Goal: Task Accomplishment & Management: Manage account settings

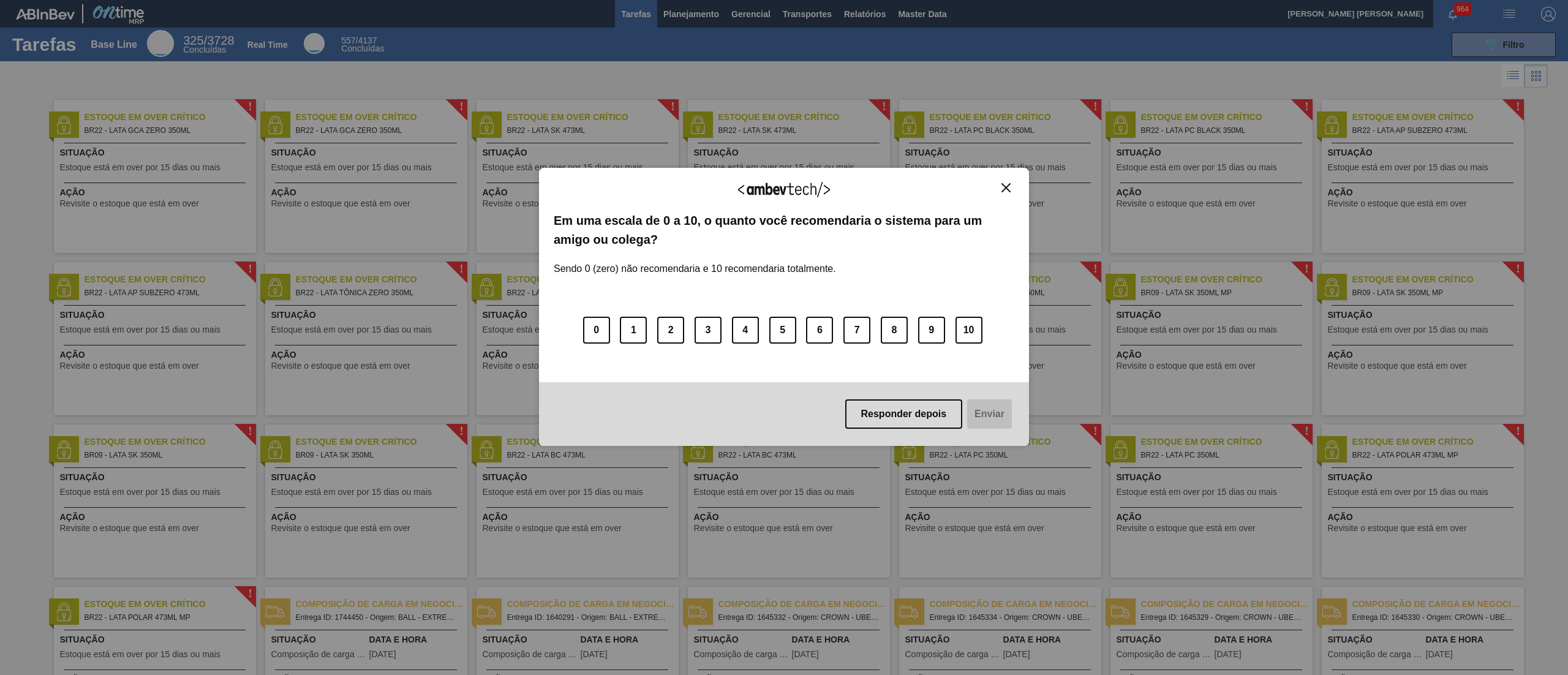
click at [783, 193] on div "Agradecemos seu feedback!" at bounding box center [784, 197] width 461 height 29
click at [783, 183] on button "Close" at bounding box center [1006, 188] width 17 height 11
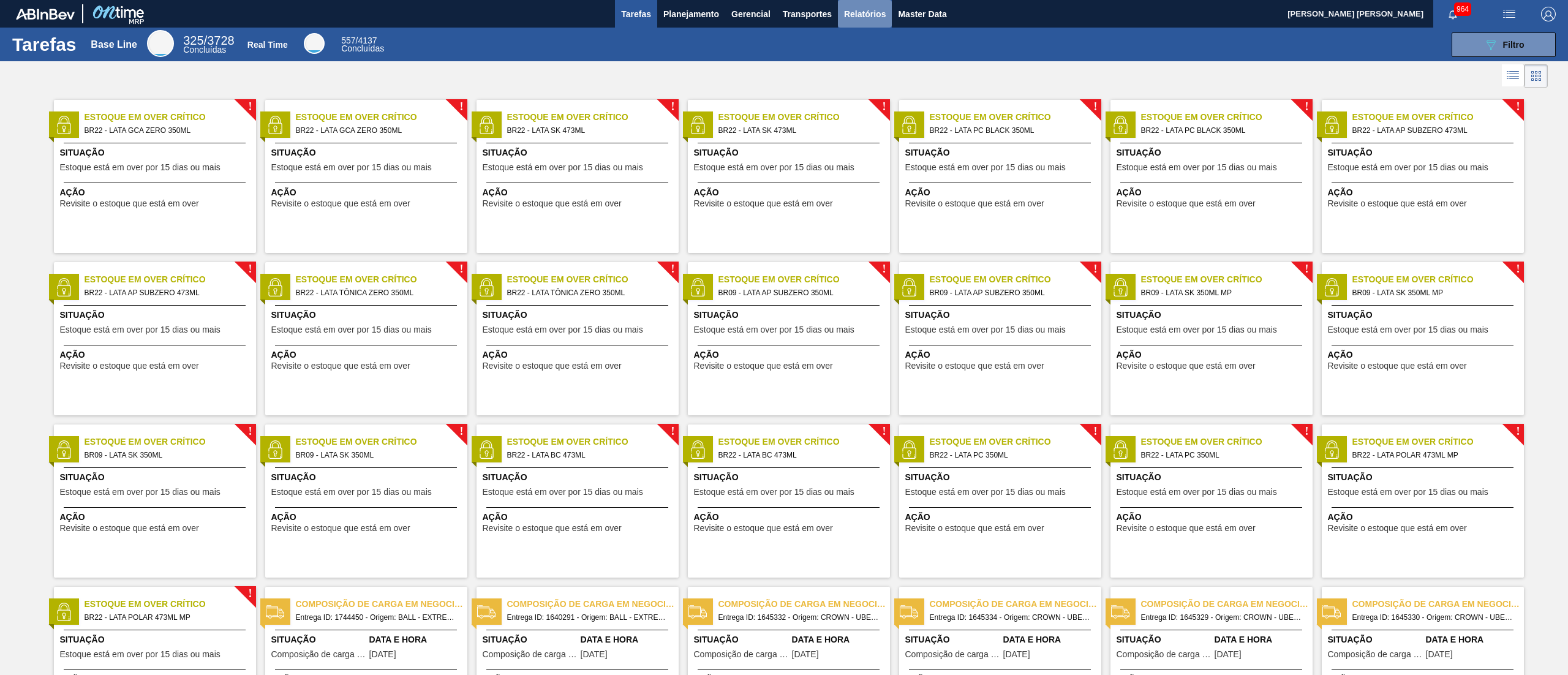
click at [783, 12] on span "Relatórios" at bounding box center [865, 14] width 42 height 15
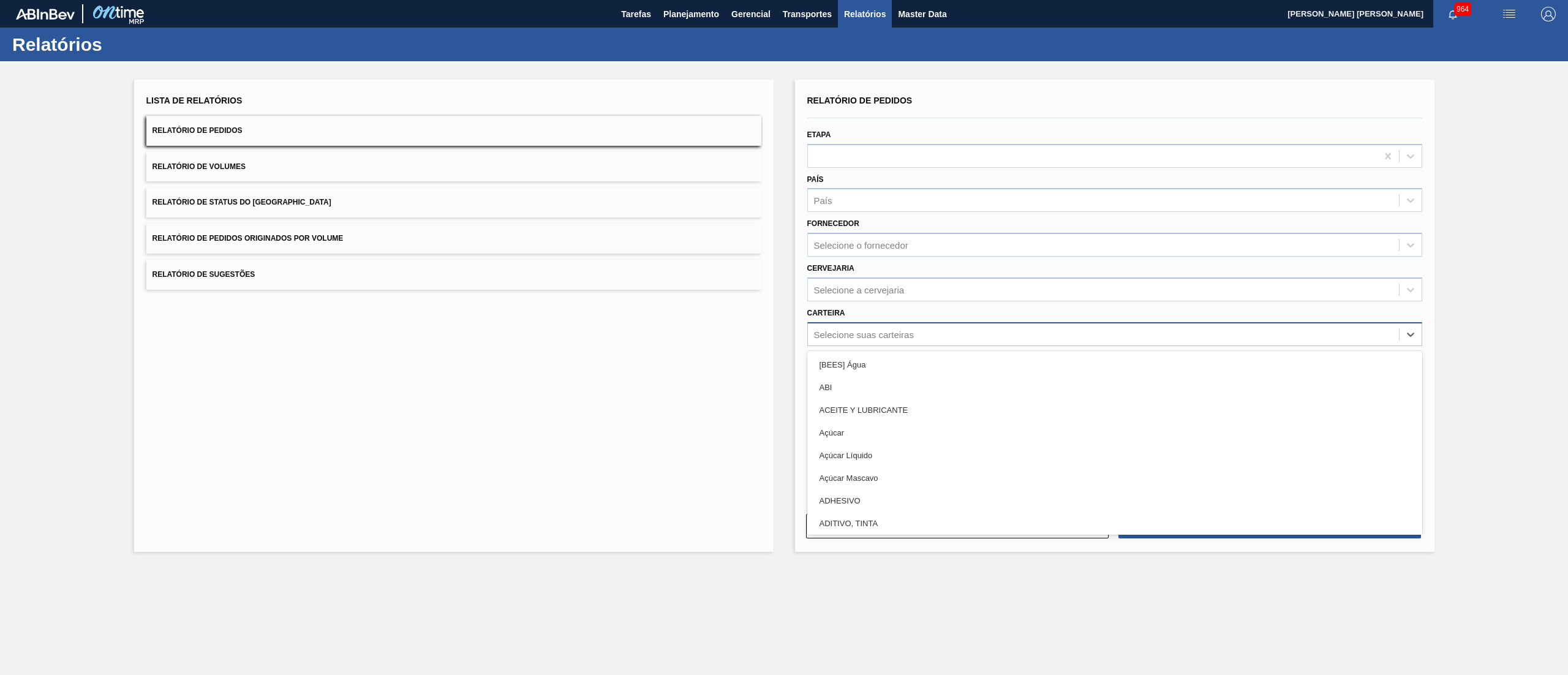
click at [783, 337] on div "Selecione suas carteiras" at bounding box center [1104, 334] width 591 height 17
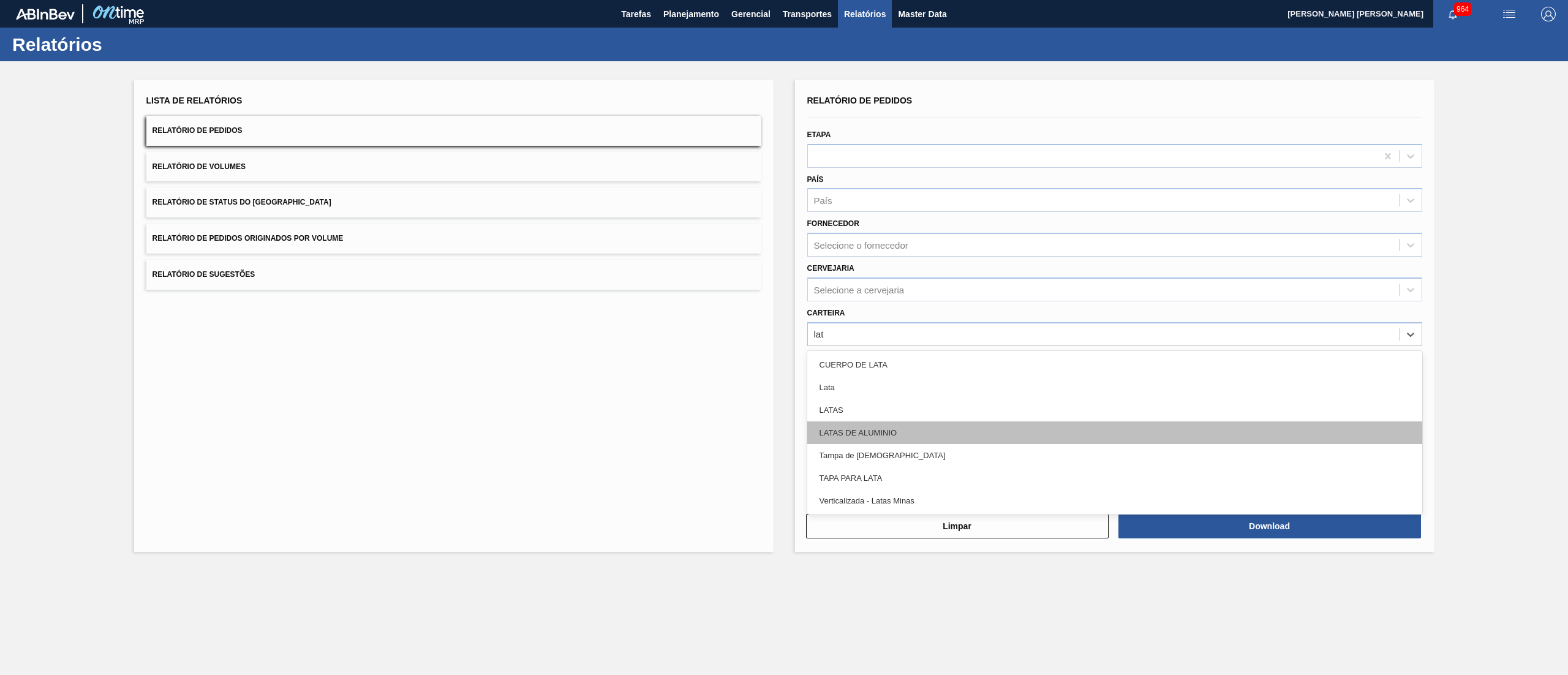
type input "lata"
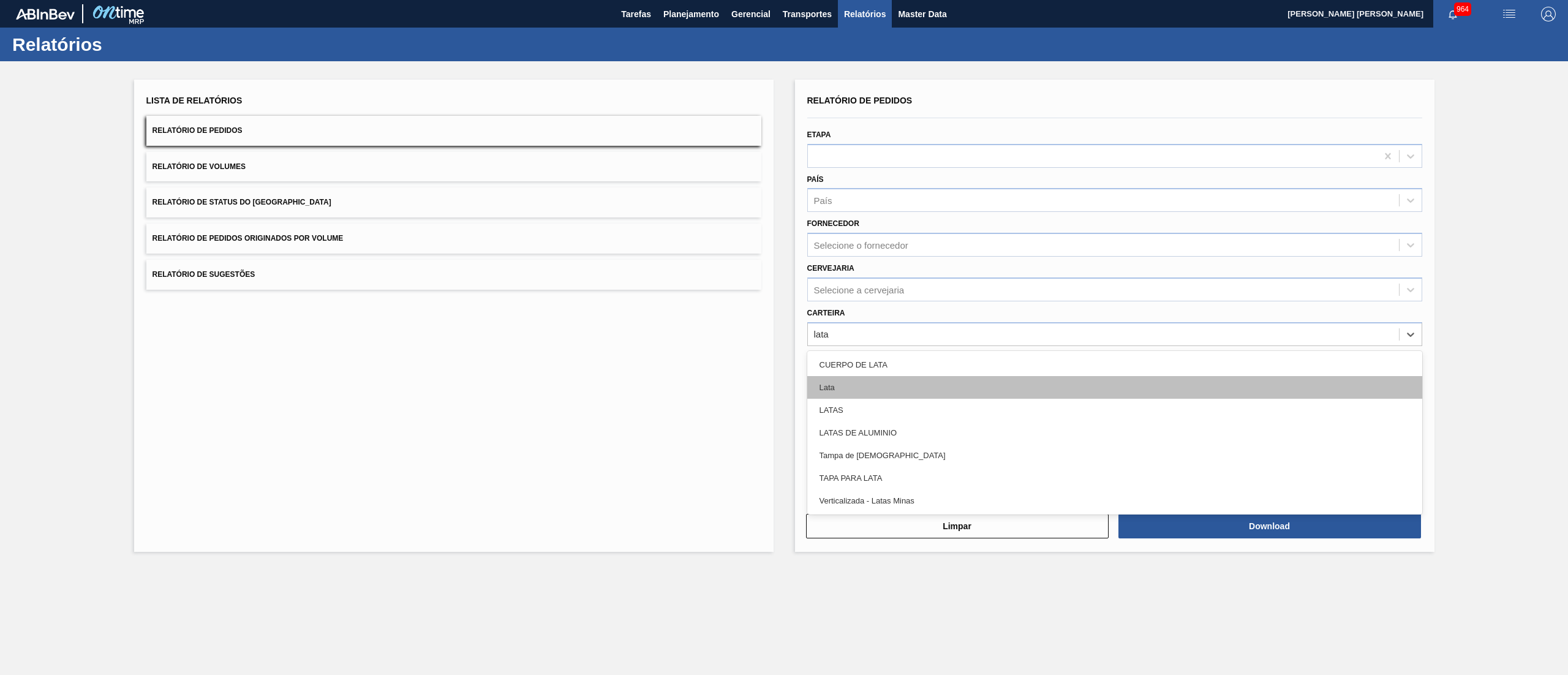
click at [783, 337] on div "Lata" at bounding box center [1115, 387] width 615 height 22
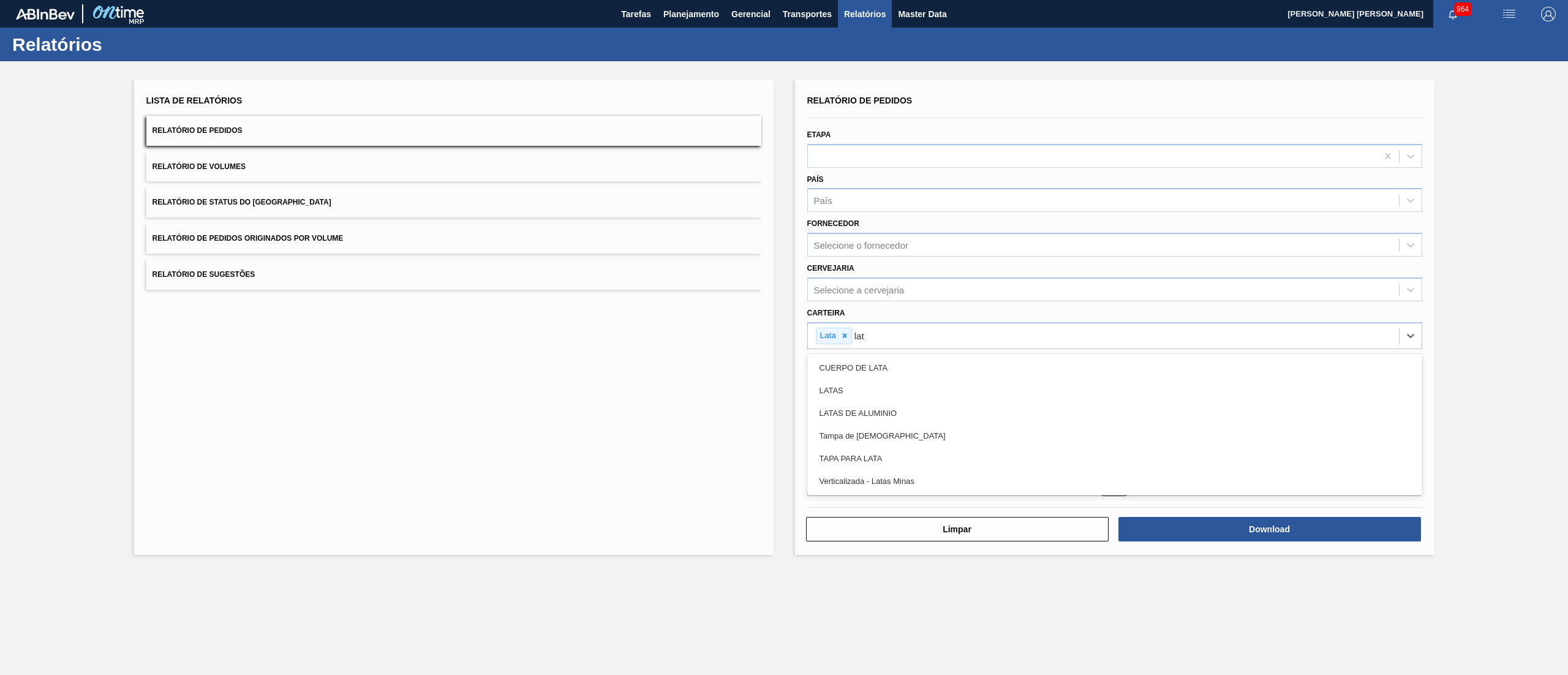
type input "lata"
click at [783, 337] on div "LATAS" at bounding box center [1115, 391] width 615 height 22
type input "lata"
click at [783, 337] on div "LATAS DE ALUMINIO" at bounding box center [1115, 391] width 615 height 22
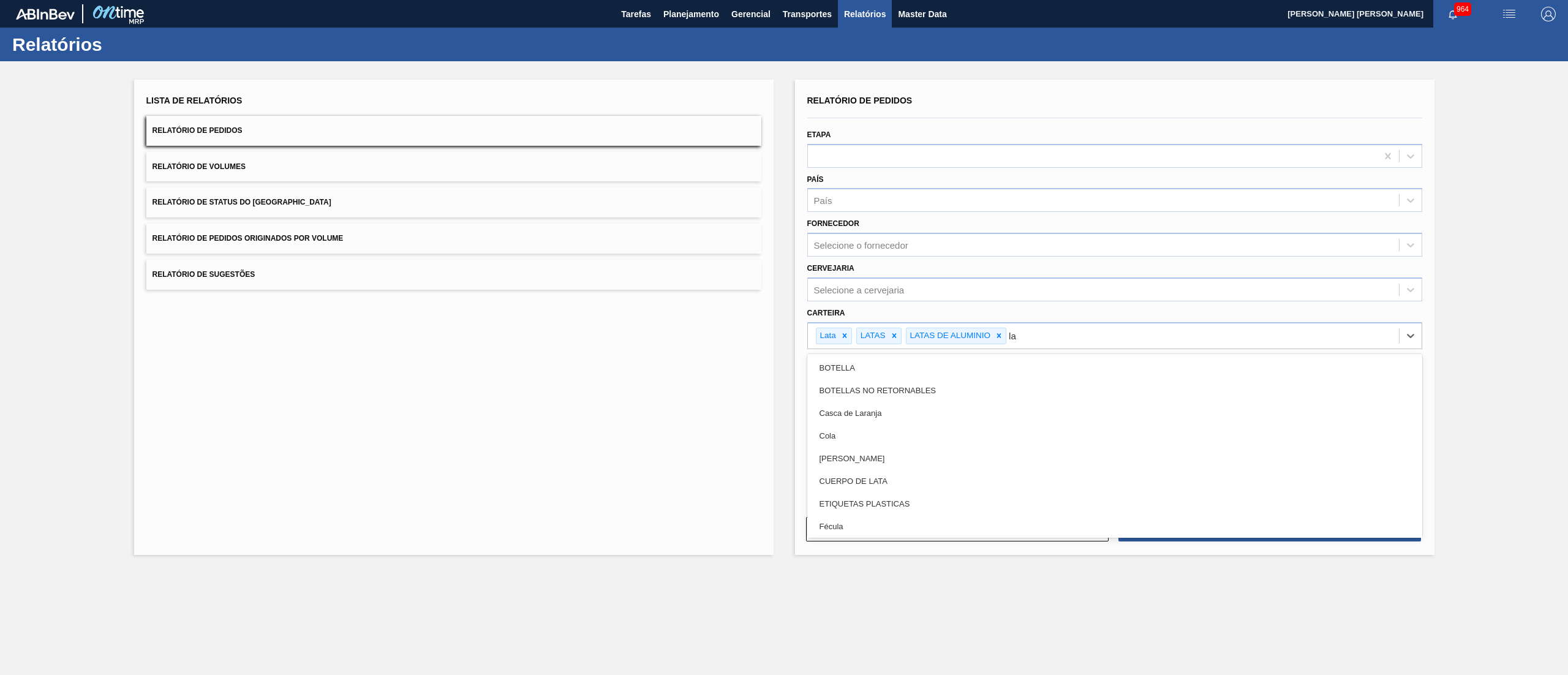
type input "l"
type input "lat"
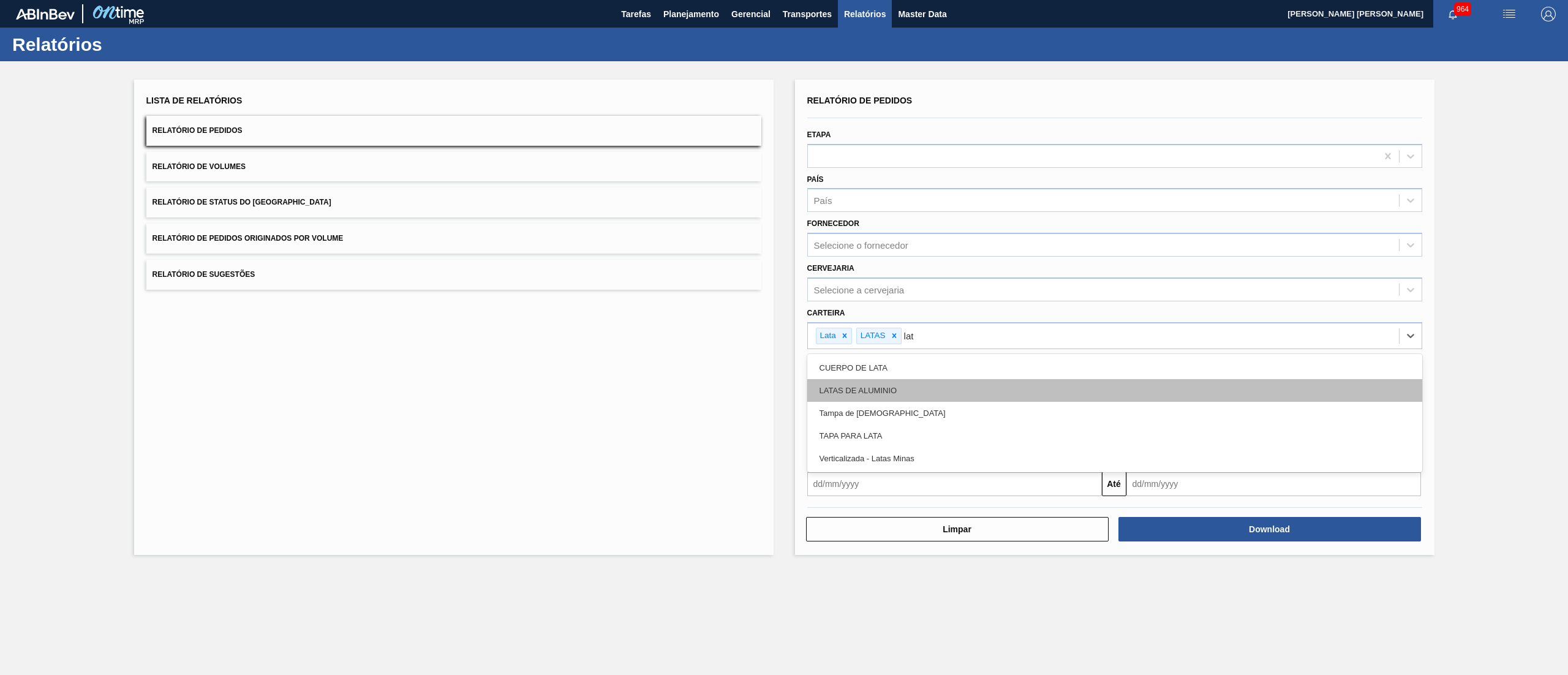
click at [783, 337] on div "LATAS DE ALUMINIO" at bounding box center [1115, 391] width 615 height 22
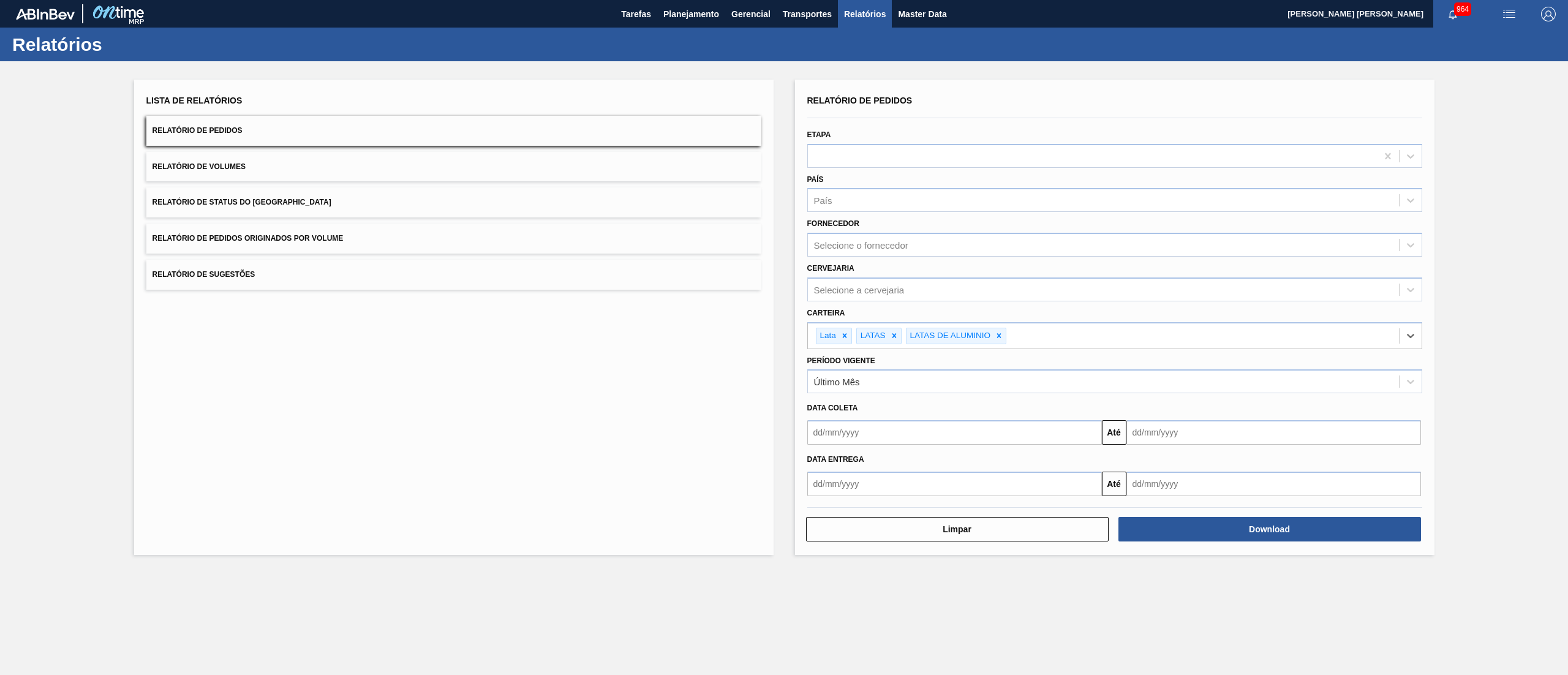
click at [783, 337] on input "text" at bounding box center [955, 432] width 294 height 24
click at [783, 337] on div "1" at bounding box center [841, 502] width 17 height 17
type input "[DATE]"
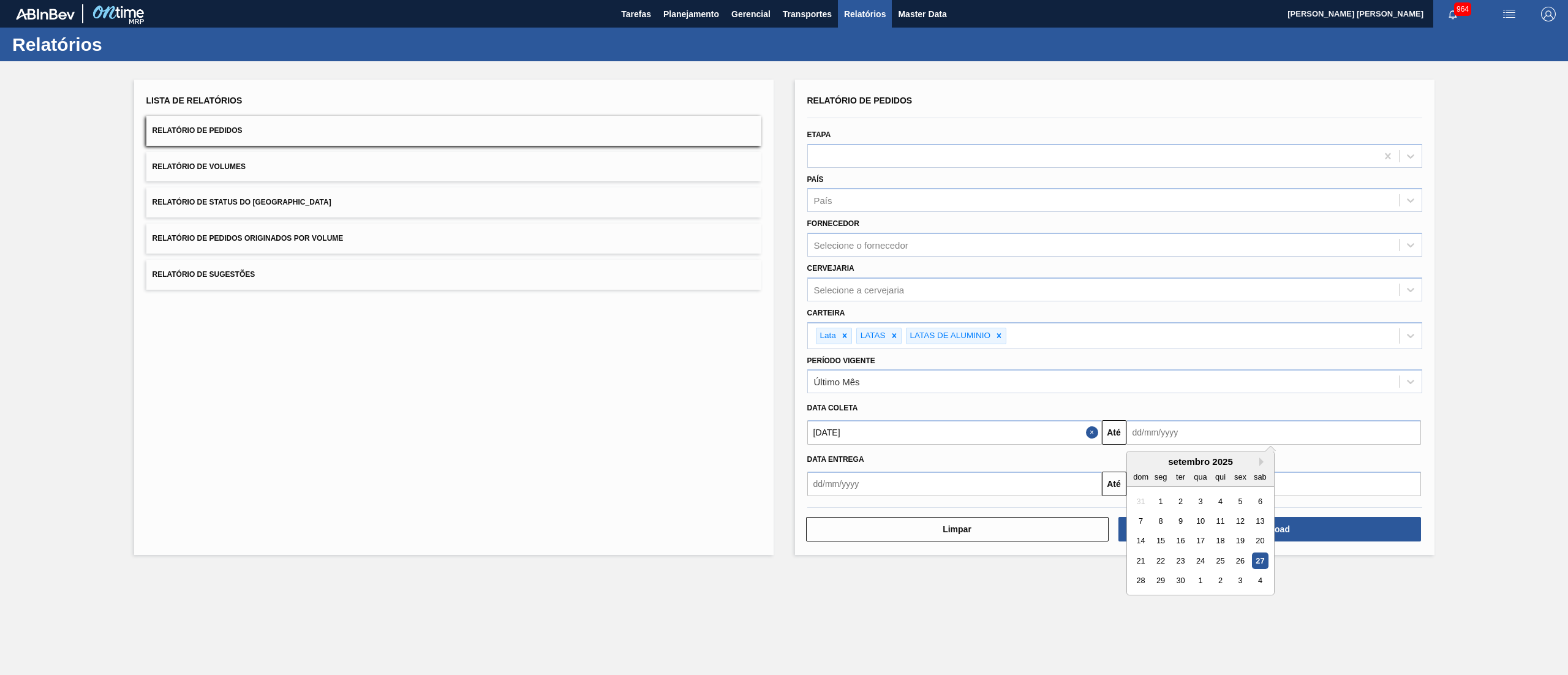
click at [783, 337] on input "text" at bounding box center [1273, 432] width 294 height 24
click at [783, 337] on div "setembro 2025 dom seg ter qua qui sex sab" at bounding box center [1200, 469] width 147 height 36
click at [783, 337] on button "Next Month" at bounding box center [1264, 462] width 9 height 9
click at [783, 337] on div "1" at bounding box center [1259, 581] width 17 height 17
type input "[DATE]"
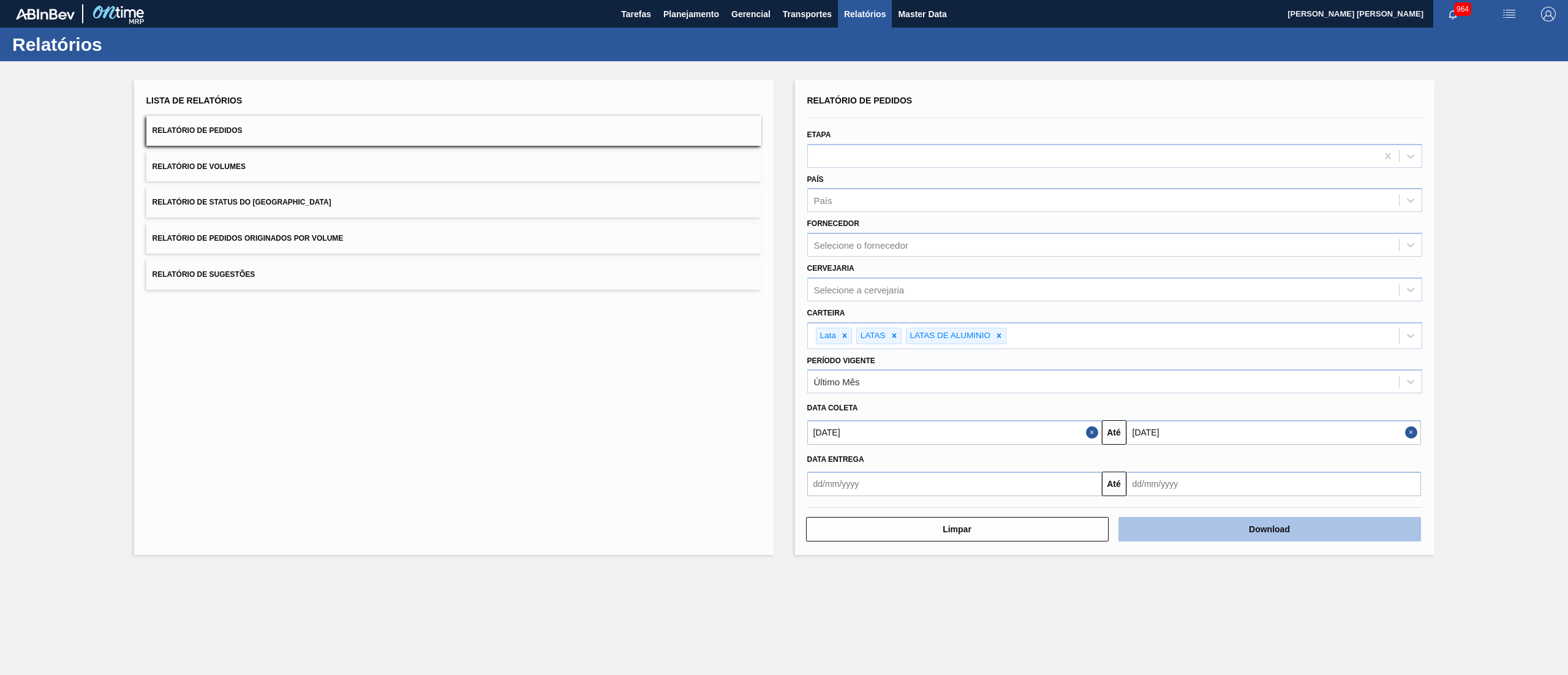
click at [783, 337] on button "Download" at bounding box center [1269, 529] width 302 height 24
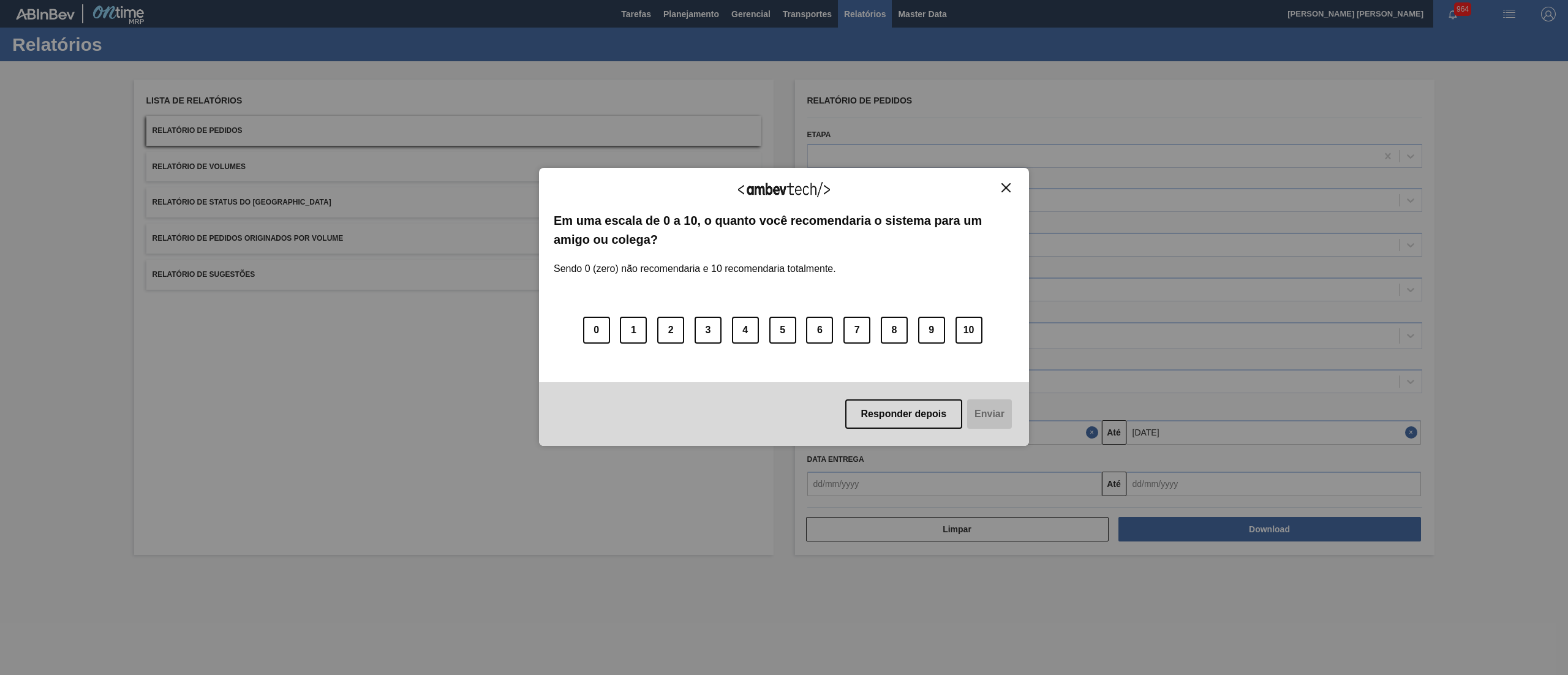
click at [783, 191] on button "Close" at bounding box center [1006, 188] width 17 height 11
click at [670, 17] on div "Agradecemos seu feedback! Em uma escala de 0 a 10, o quanto você recomendaria o…" at bounding box center [784, 306] width 490 height 641
click at [783, 190] on img "Close" at bounding box center [1006, 188] width 9 height 9
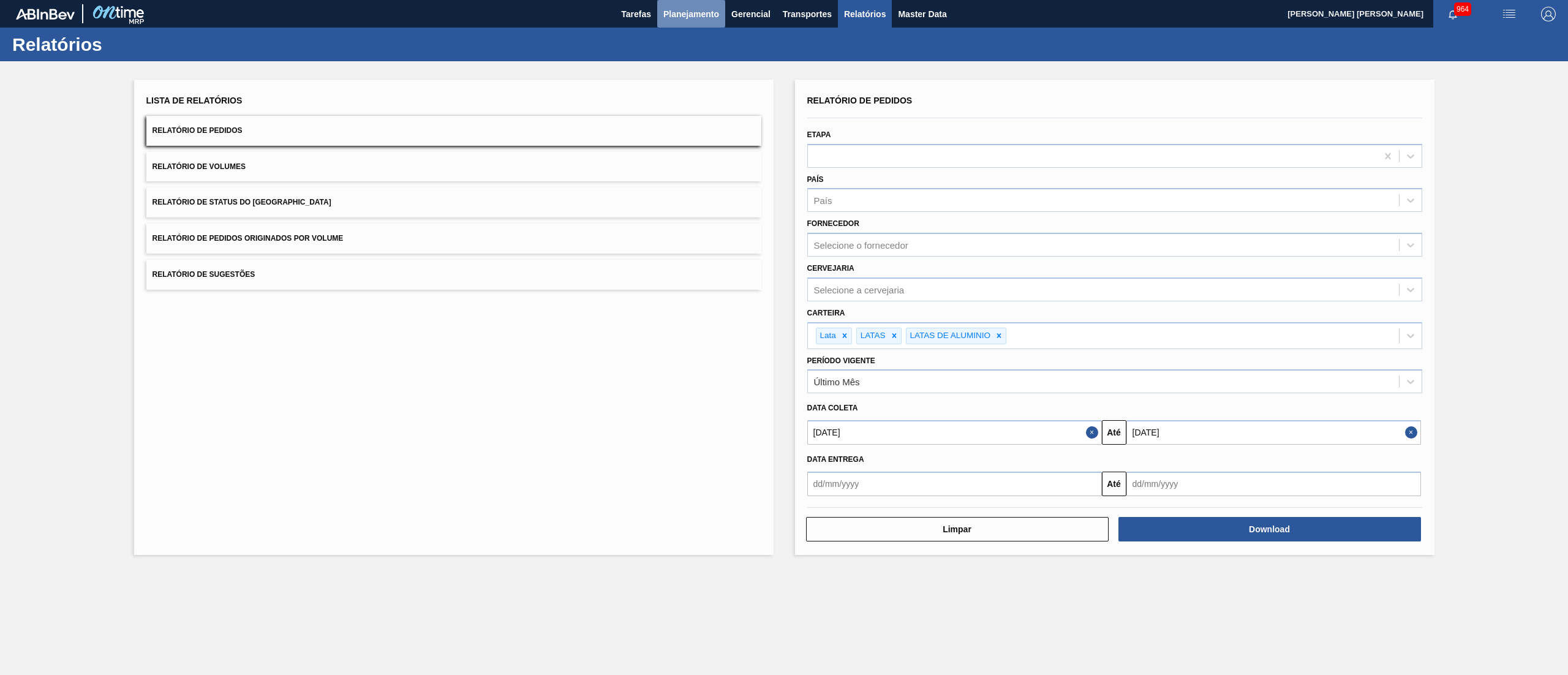
click at [709, 12] on span "Planejamento" at bounding box center [691, 14] width 55 height 15
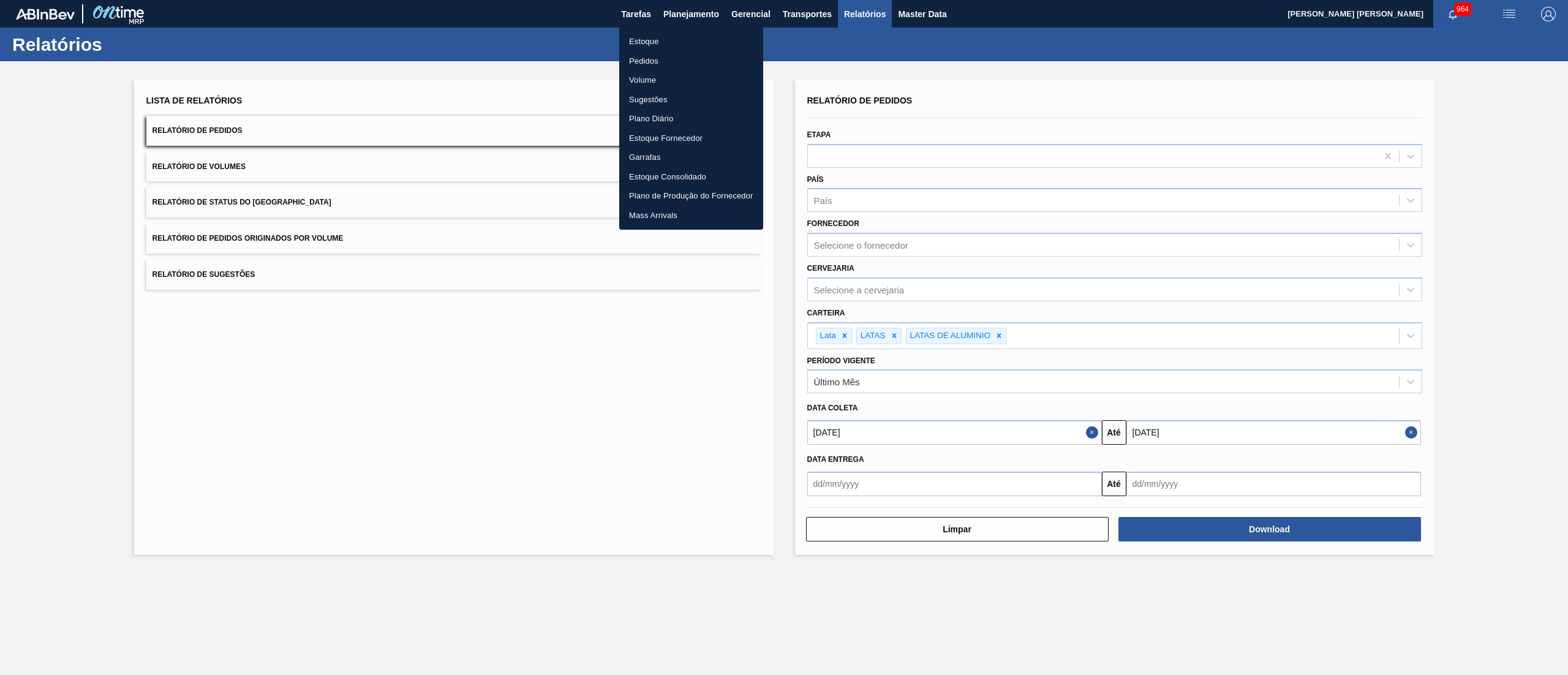
click at [648, 57] on li "Pedidos" at bounding box center [691, 61] width 144 height 19
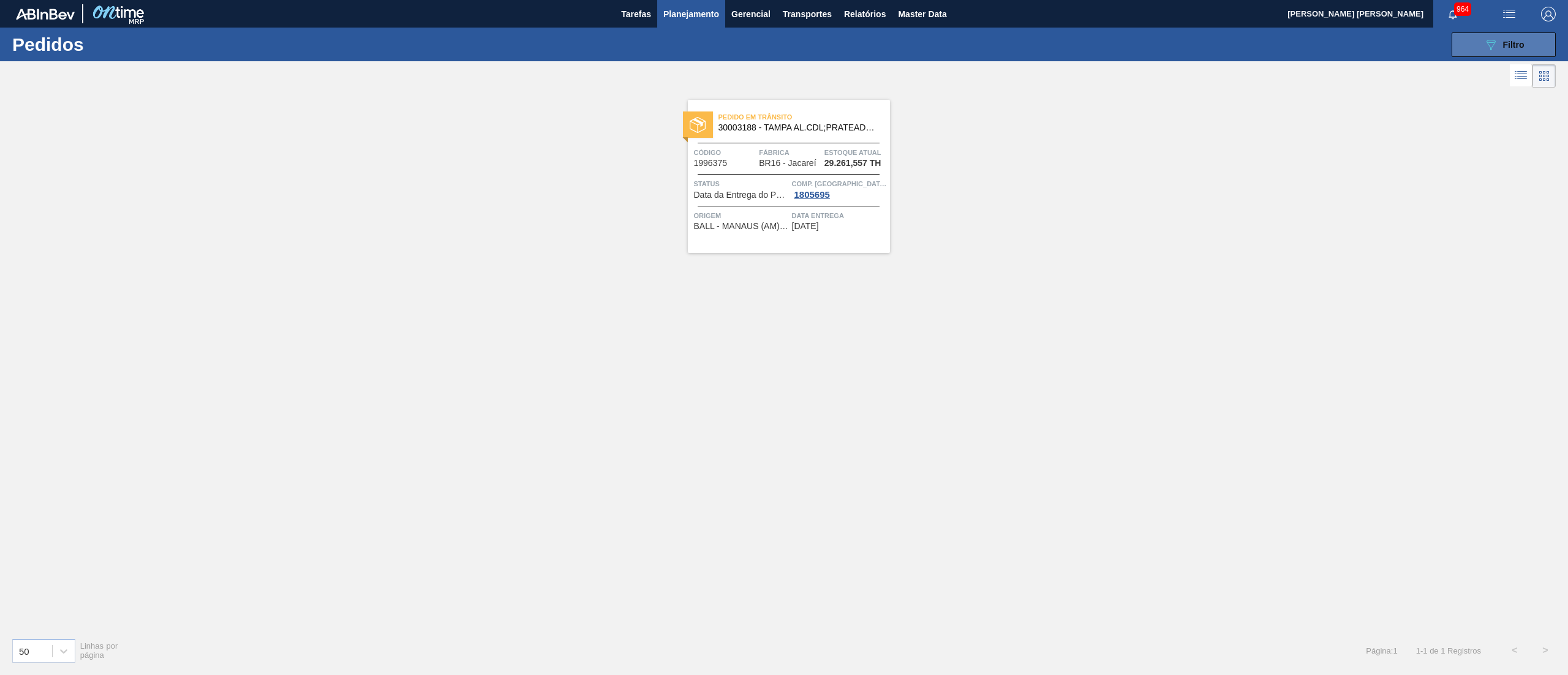
click at [783, 56] on button "089F7B8B-B2A5-4AFE-B5C0-19BA573D28AC Filtro" at bounding box center [1503, 44] width 104 height 24
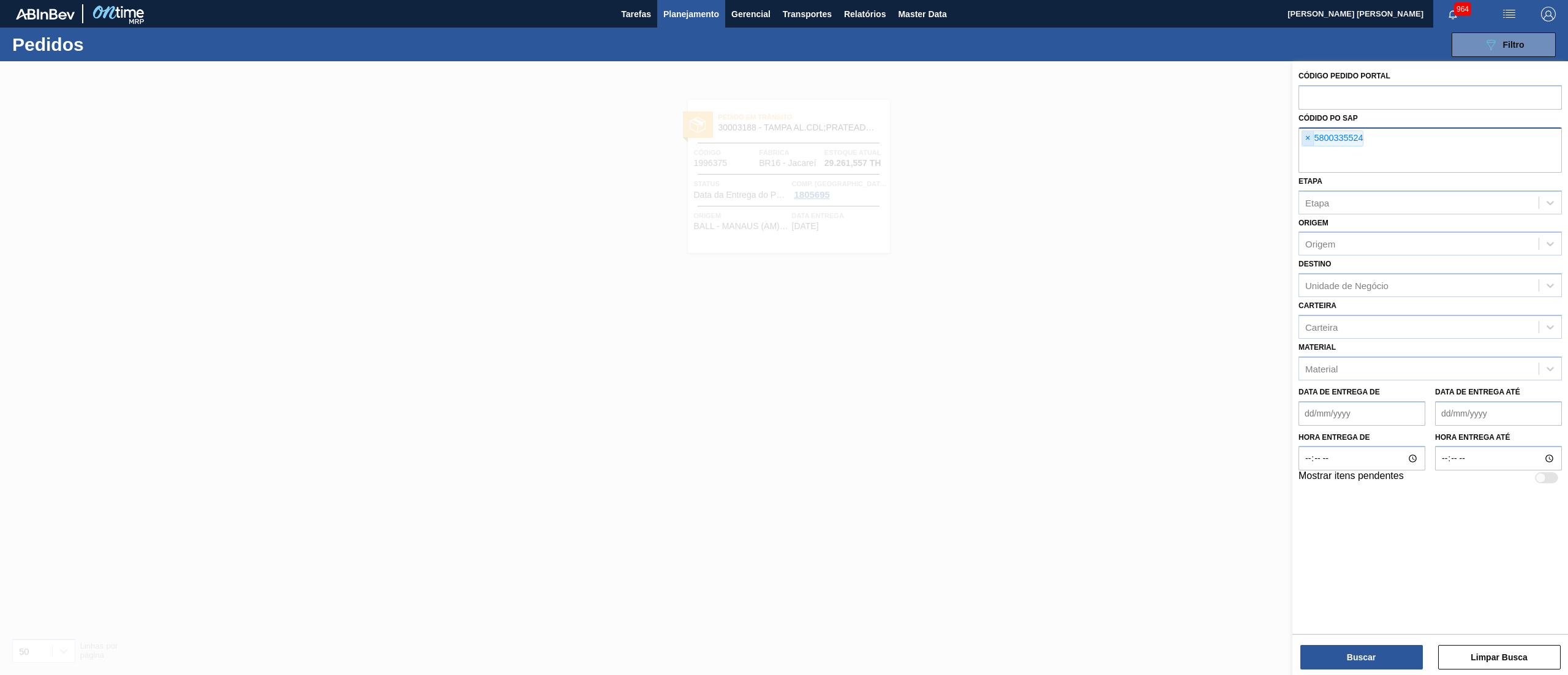
click at [783, 138] on span "×" at bounding box center [1307, 138] width 12 height 15
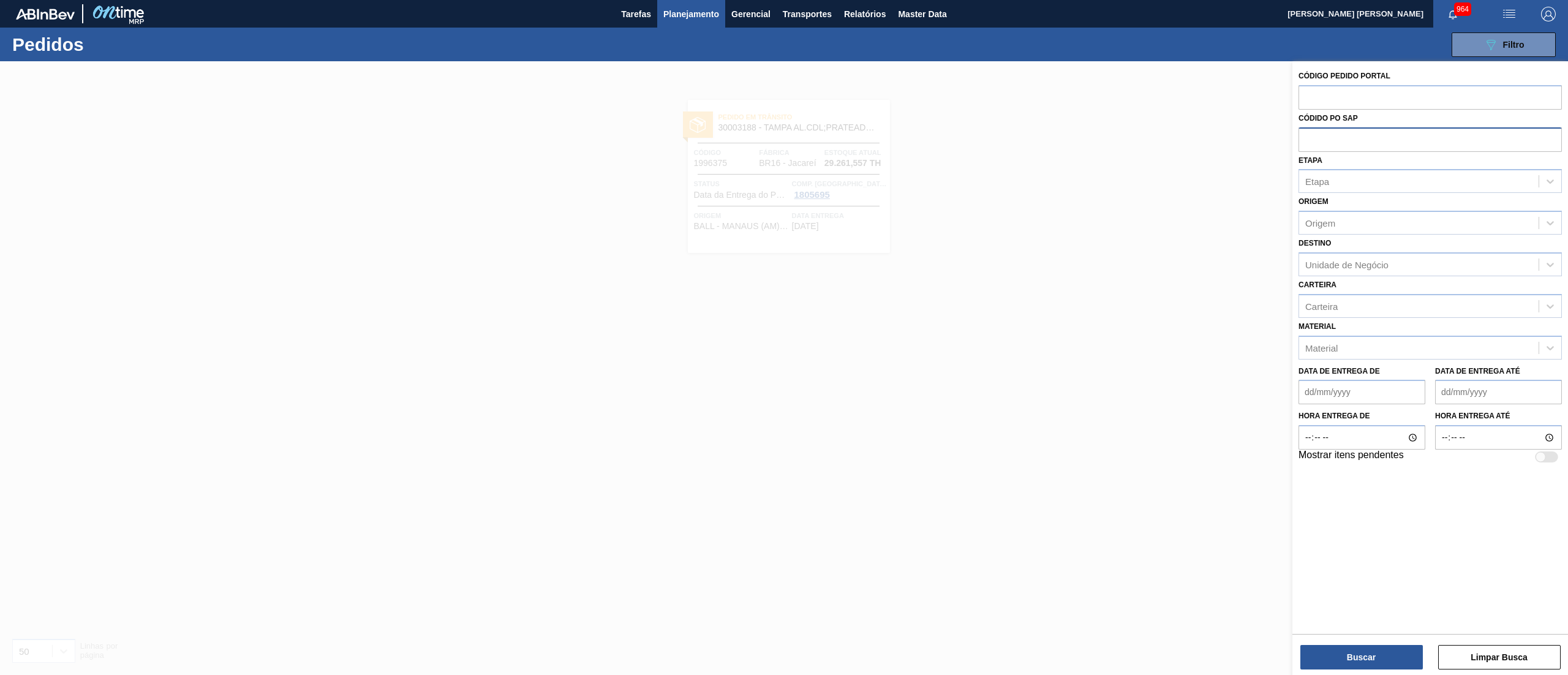
paste input "text"
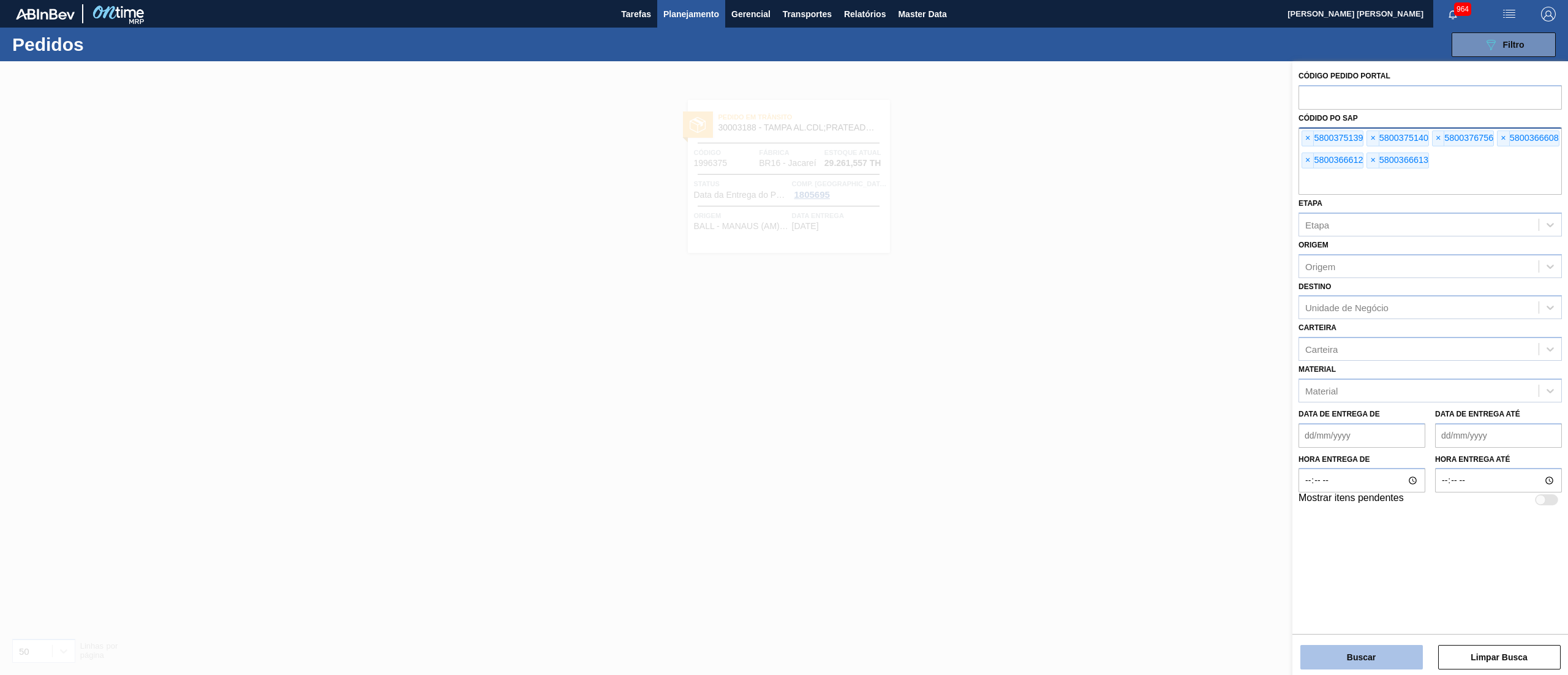
click at [783, 337] on button "Buscar" at bounding box center [1361, 657] width 122 height 24
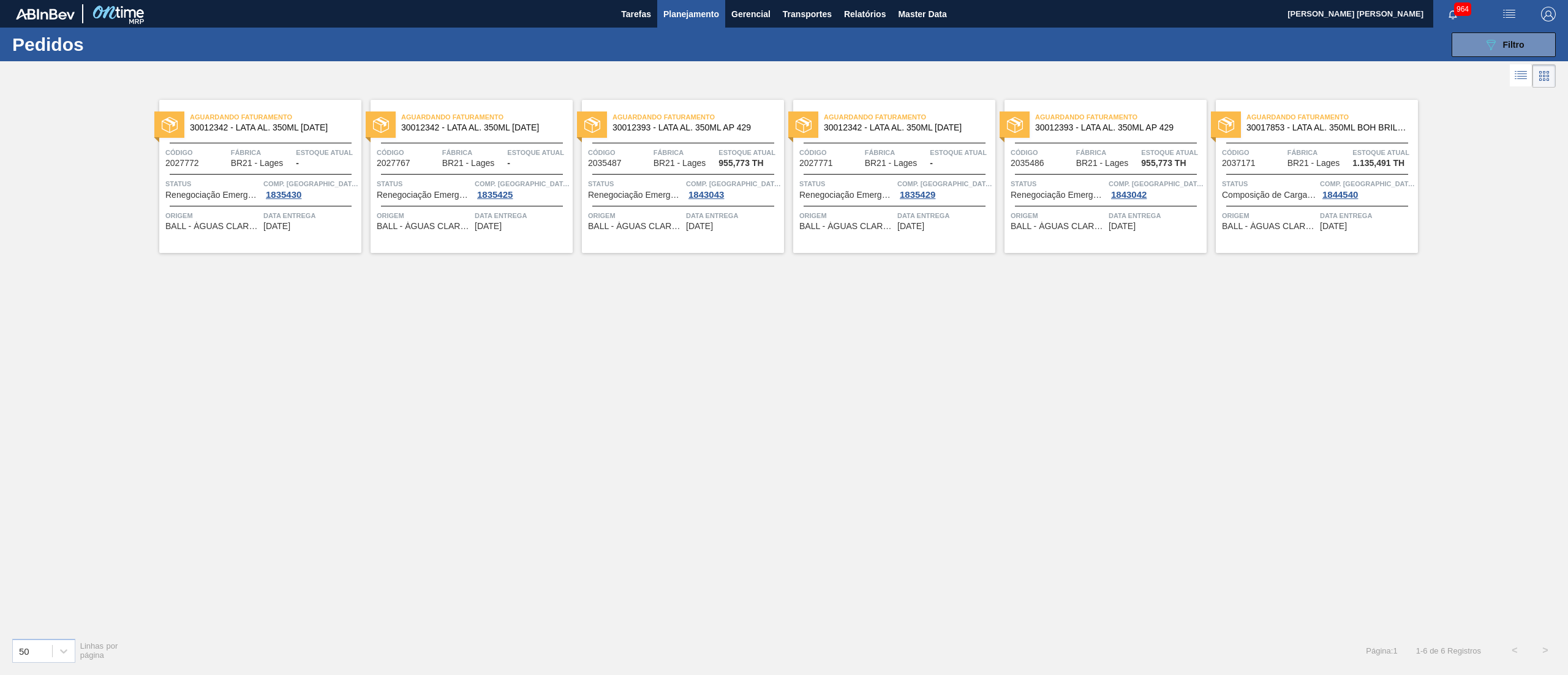
click at [783, 80] on li at bounding box center [1521, 75] width 22 height 22
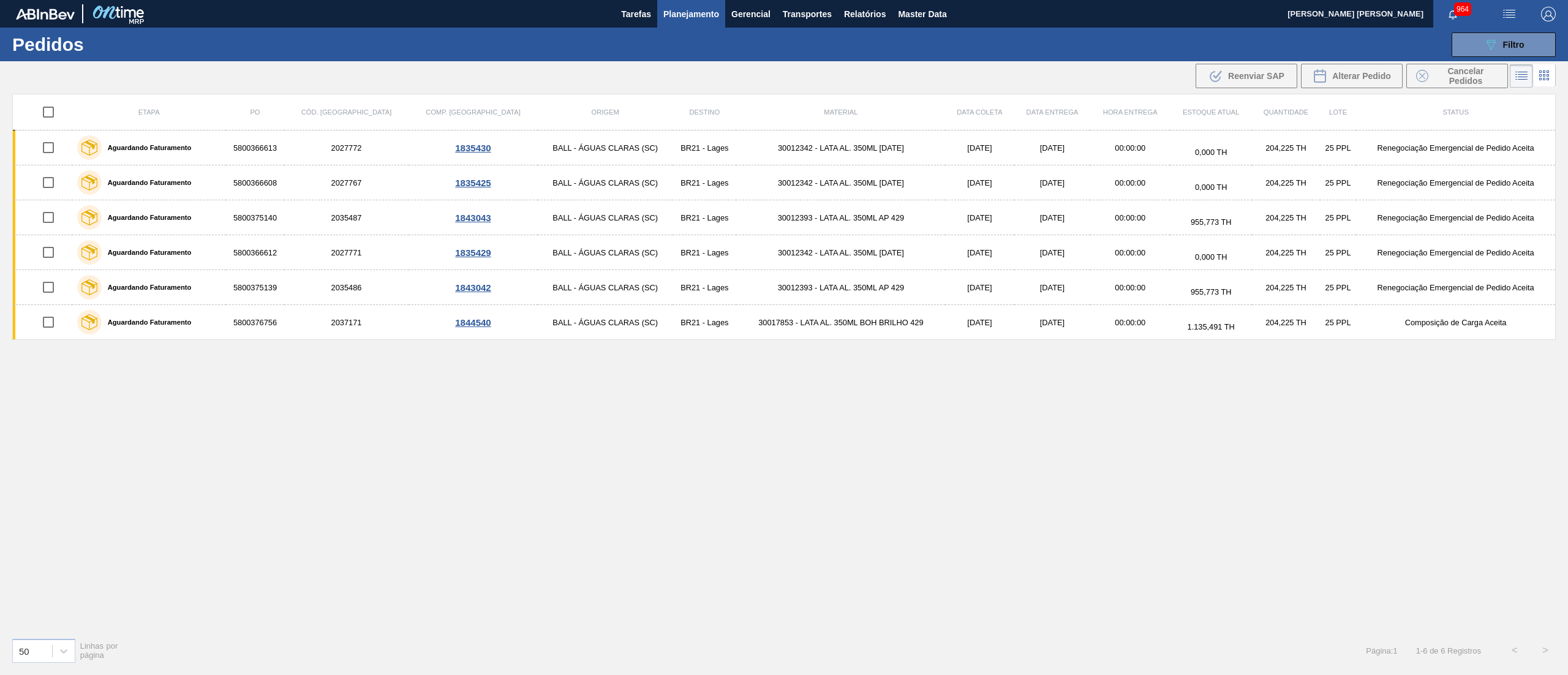
click at [48, 117] on input "checkbox" at bounding box center [48, 112] width 26 height 26
checkbox input "true"
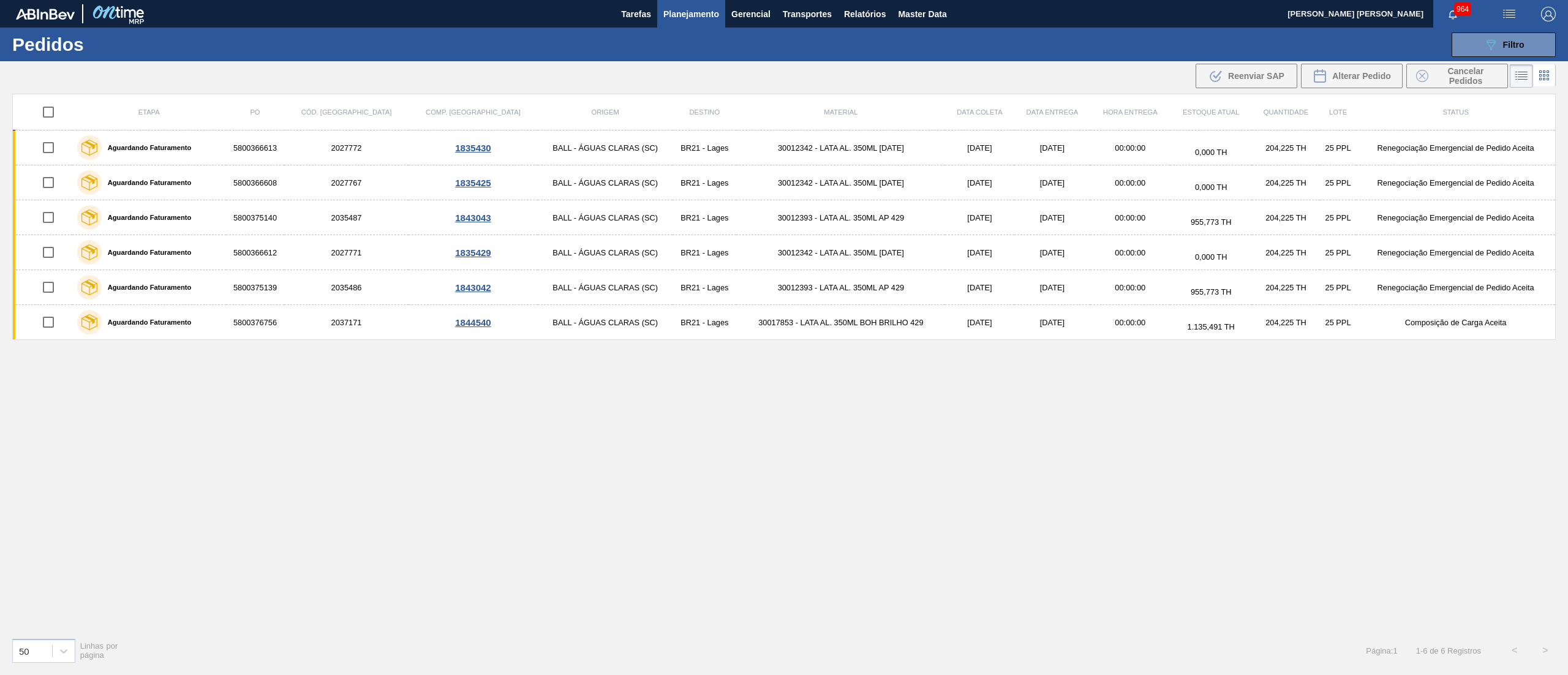
checkbox input "true"
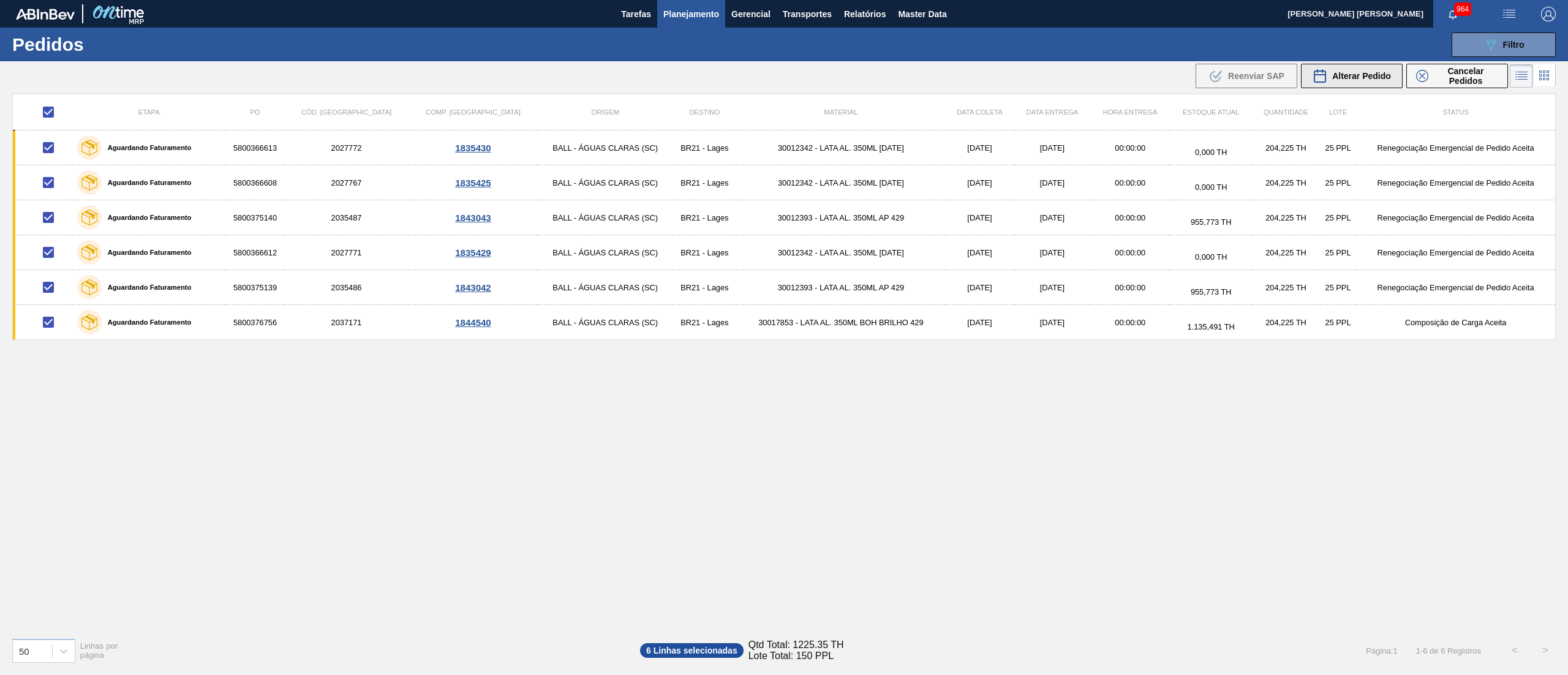
click at [783, 85] on button "Alterar Pedido" at bounding box center [1351, 75] width 102 height 24
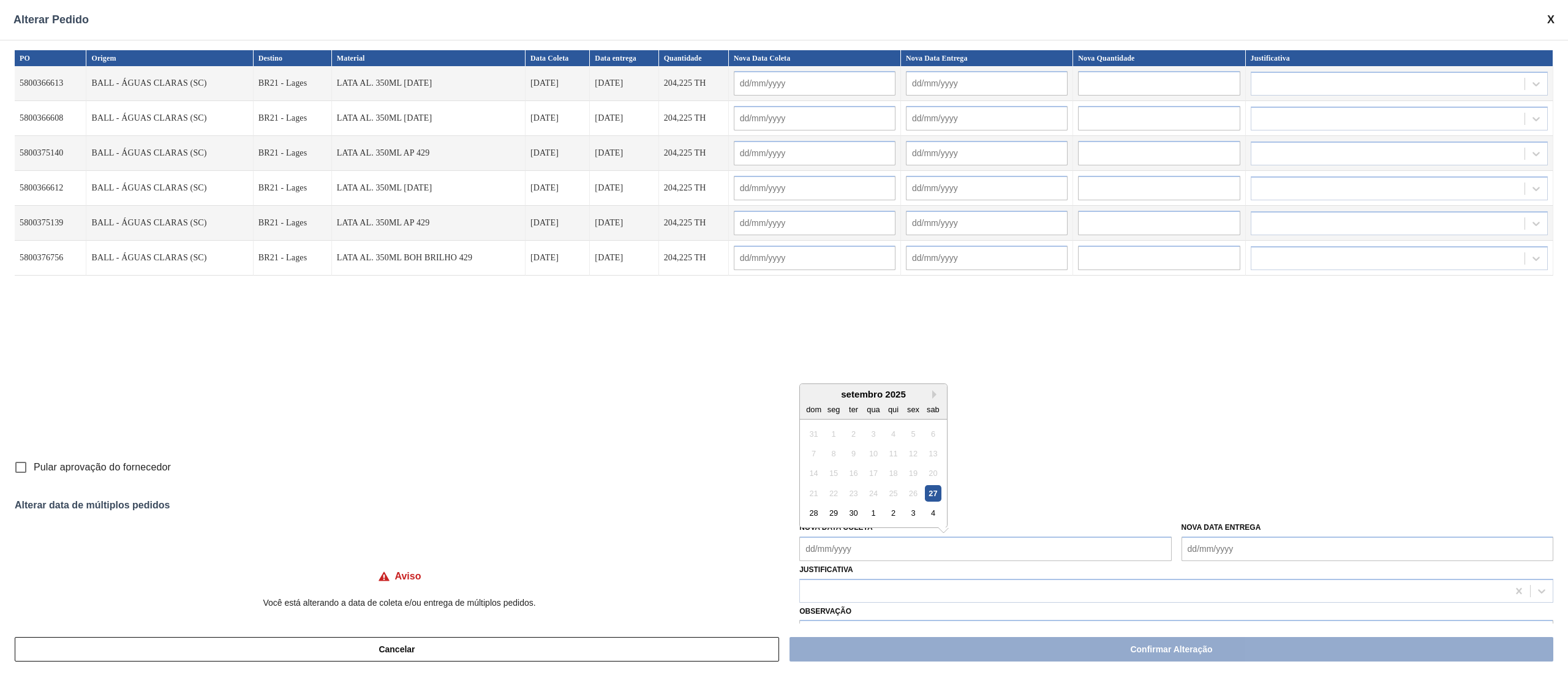
click at [783, 337] on Coleta "Nova Data Coleta" at bounding box center [985, 548] width 372 height 24
click at [783, 337] on div "27" at bounding box center [933, 493] width 17 height 17
type Coleta "[DATE]"
type input "[DATE]"
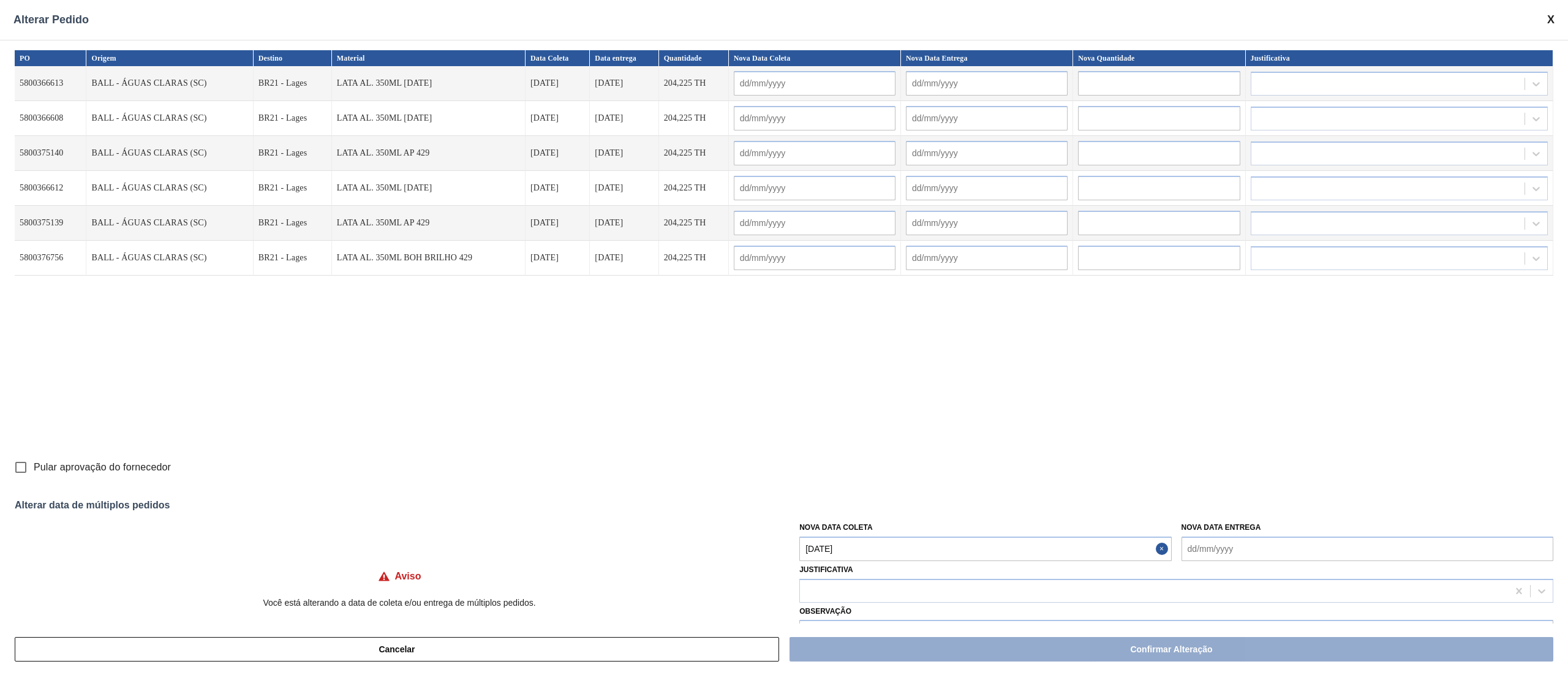
type input "[DATE]"
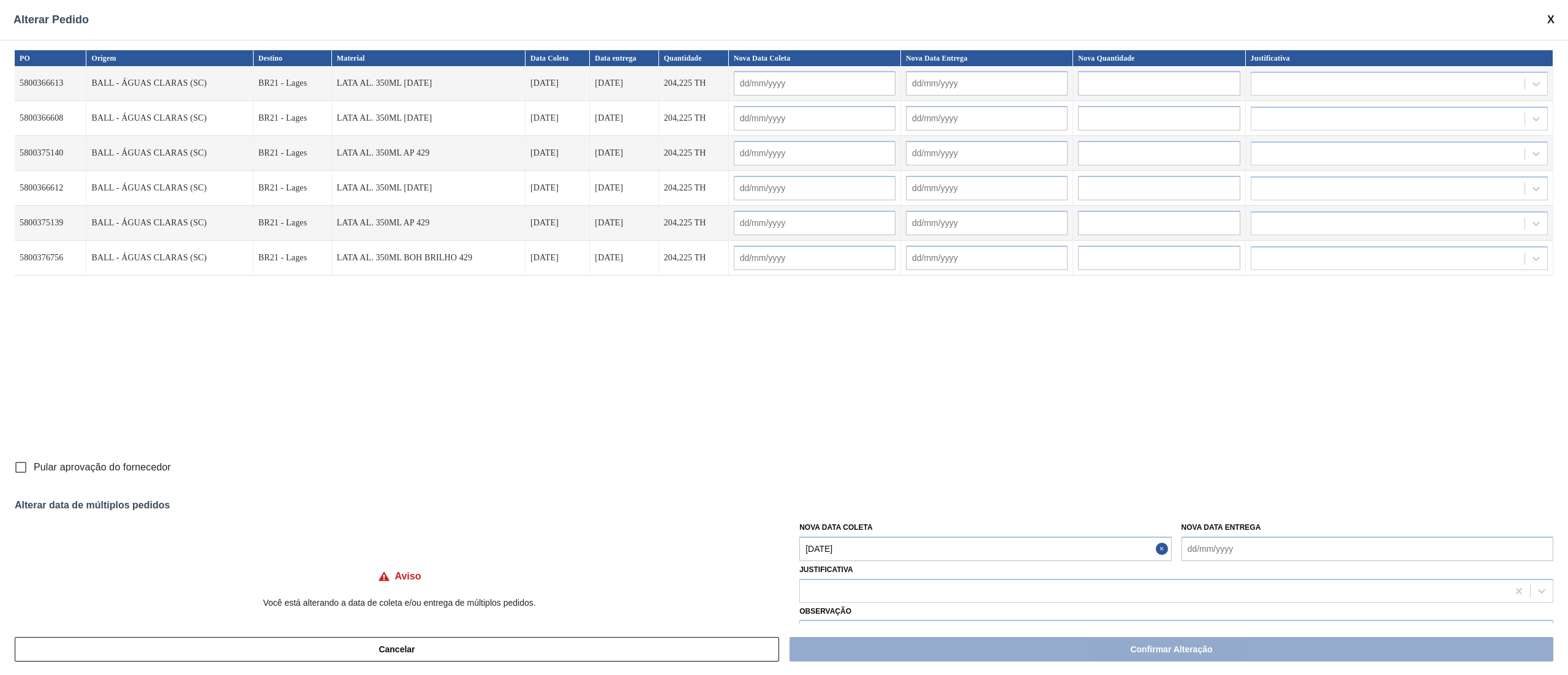
type input "[DATE]"
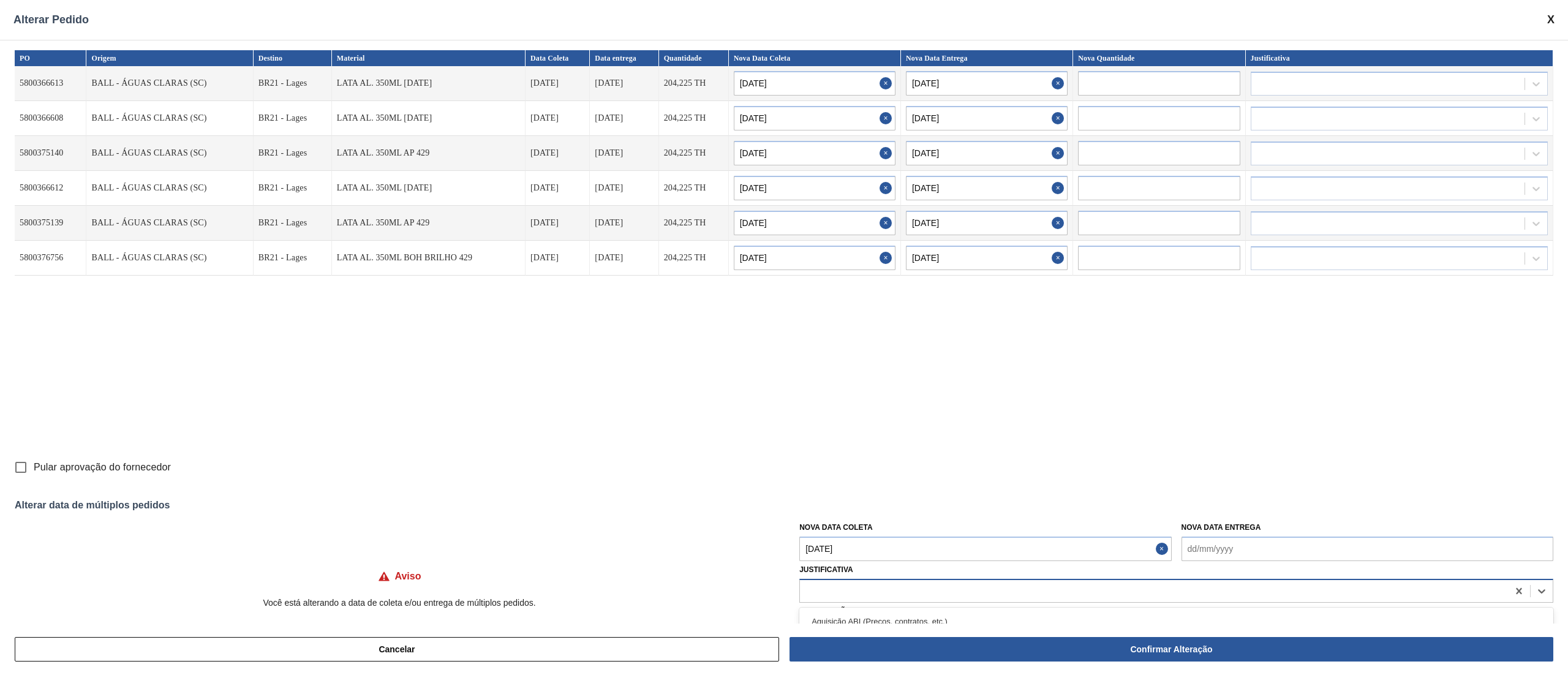
click at [783, 337] on div at bounding box center [1154, 591] width 708 height 17
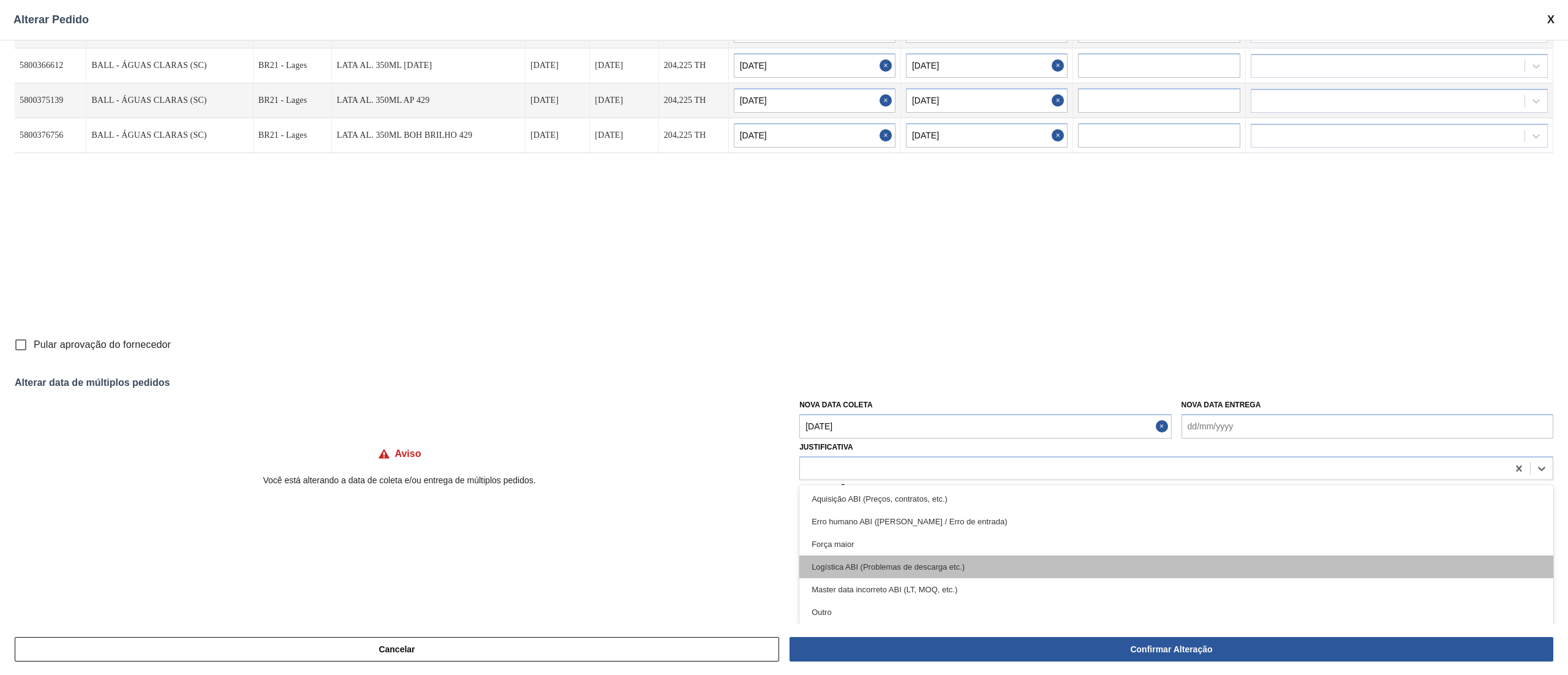
click at [783, 337] on div "Logística ABI (Problemas de descarga etc.)" at bounding box center [1176, 567] width 754 height 22
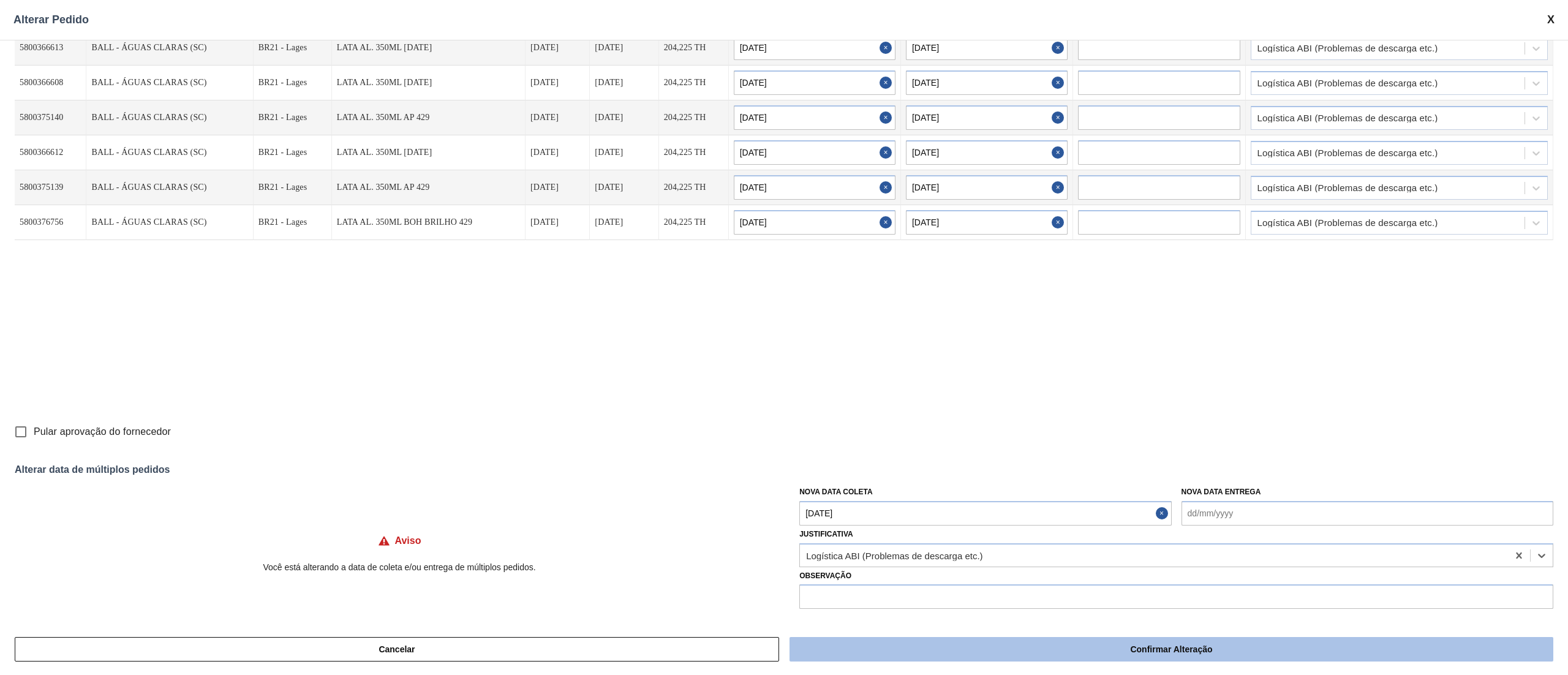
click at [783, 337] on button "Confirmar Alteração" at bounding box center [1171, 649] width 764 height 24
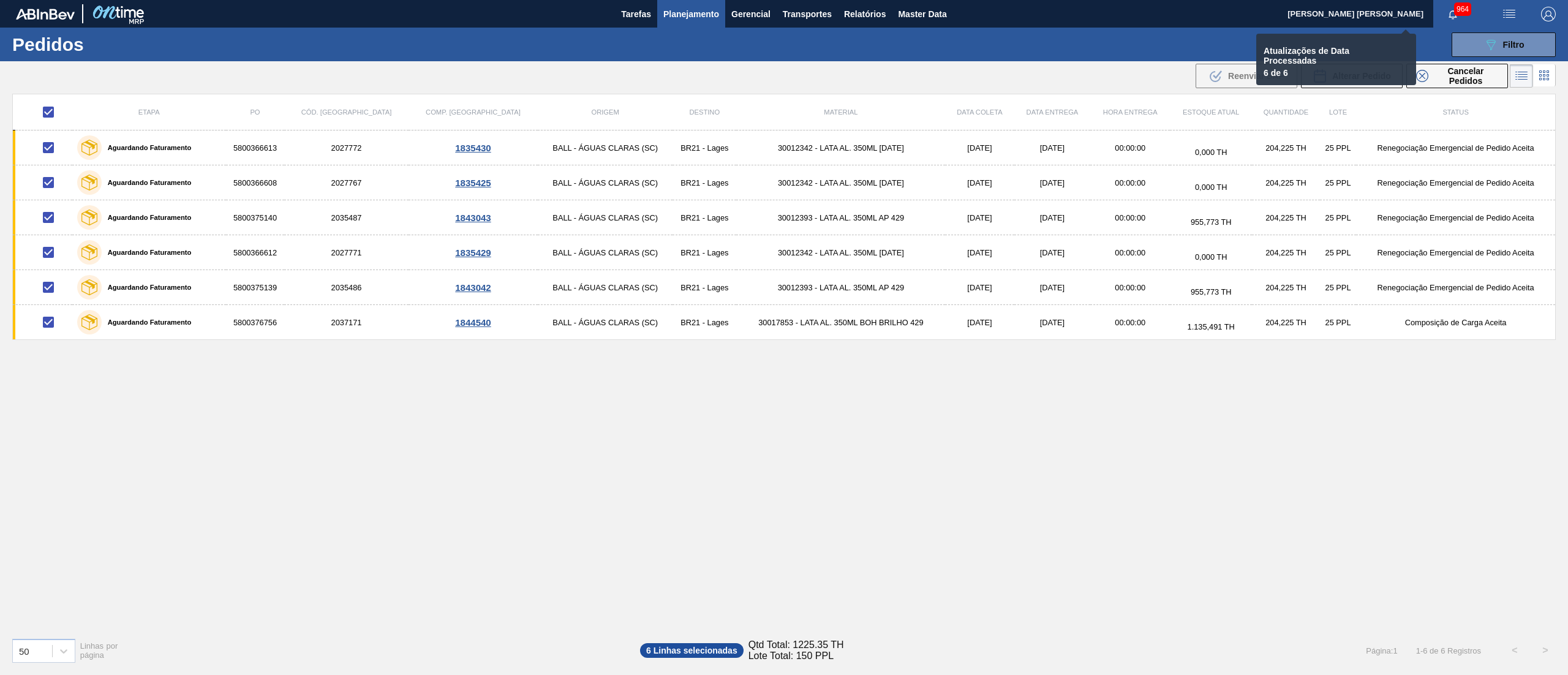
checkbox input "false"
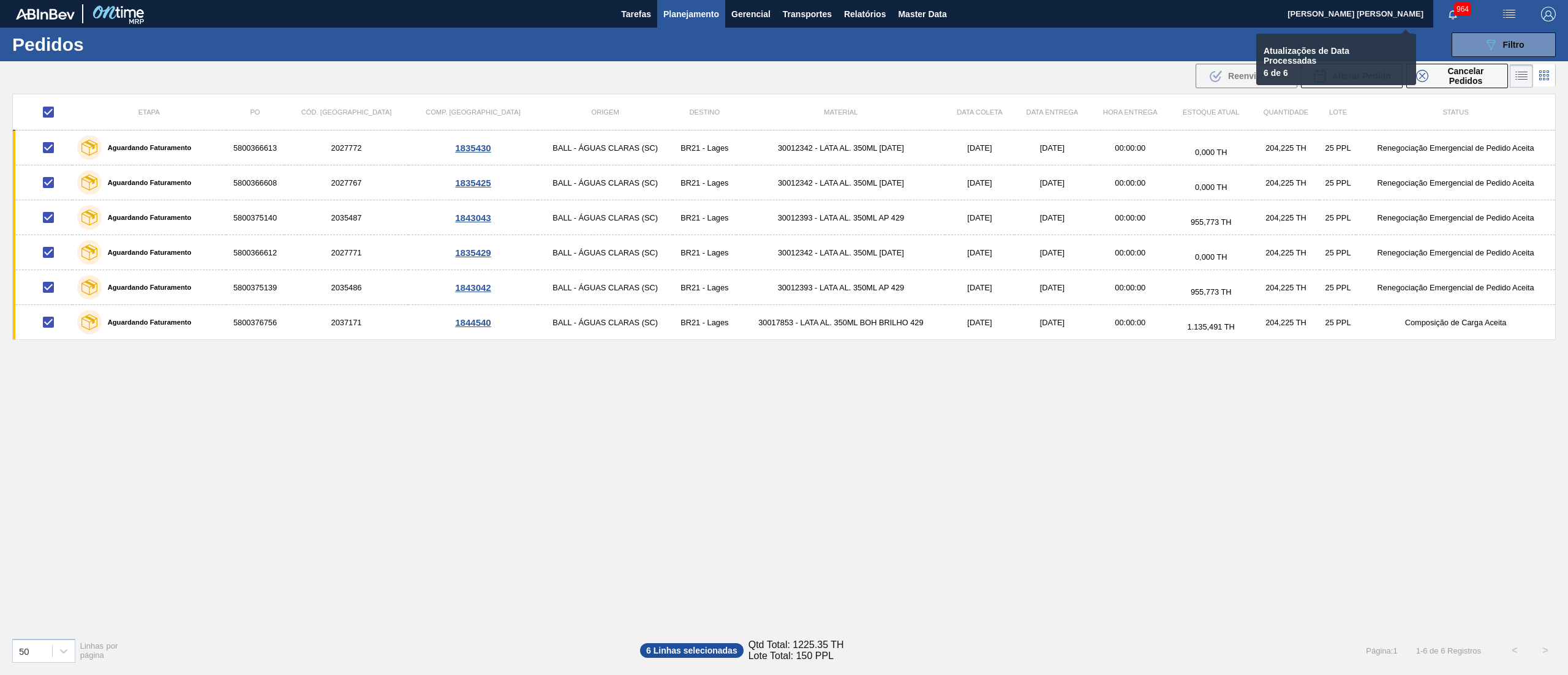
checkbox input "false"
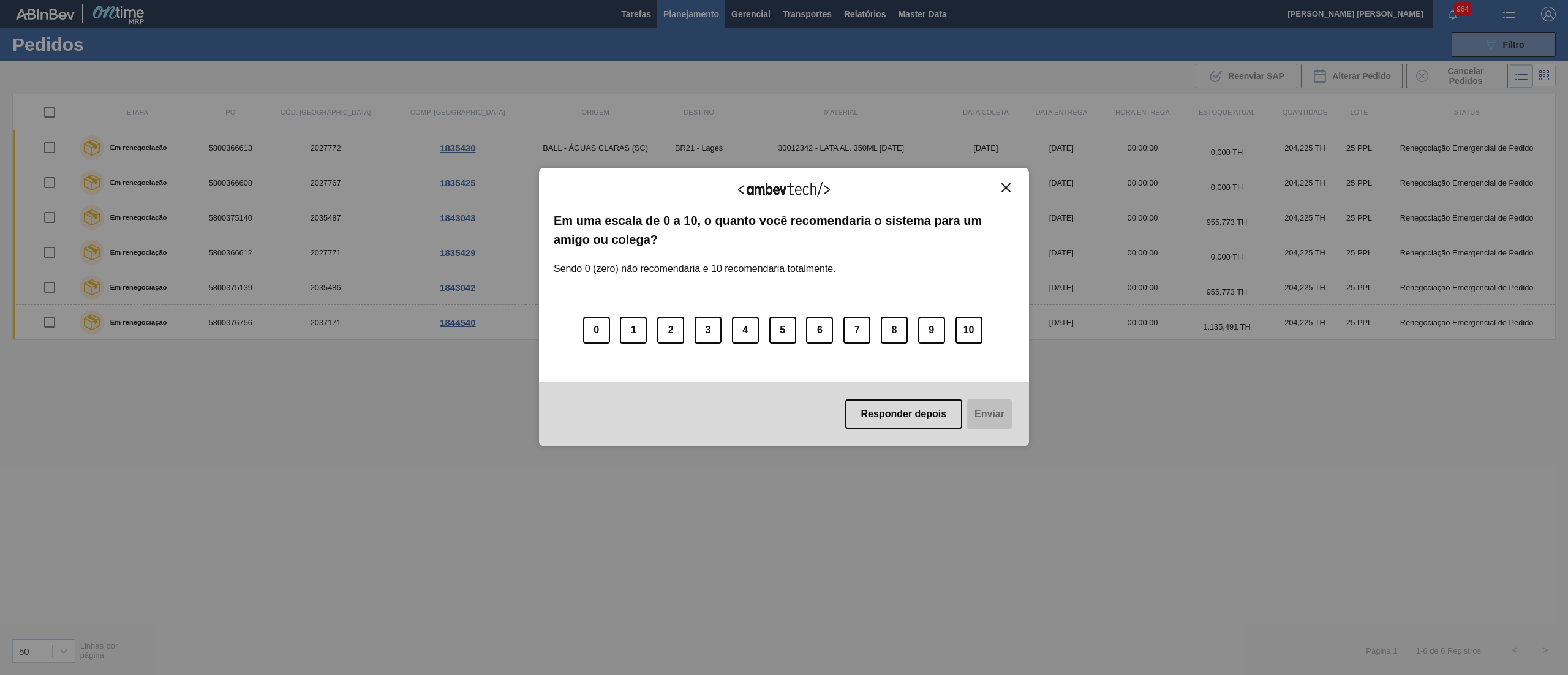
click at [783, 185] on img "Close" at bounding box center [1006, 188] width 9 height 9
